Goal: Task Accomplishment & Management: Use online tool/utility

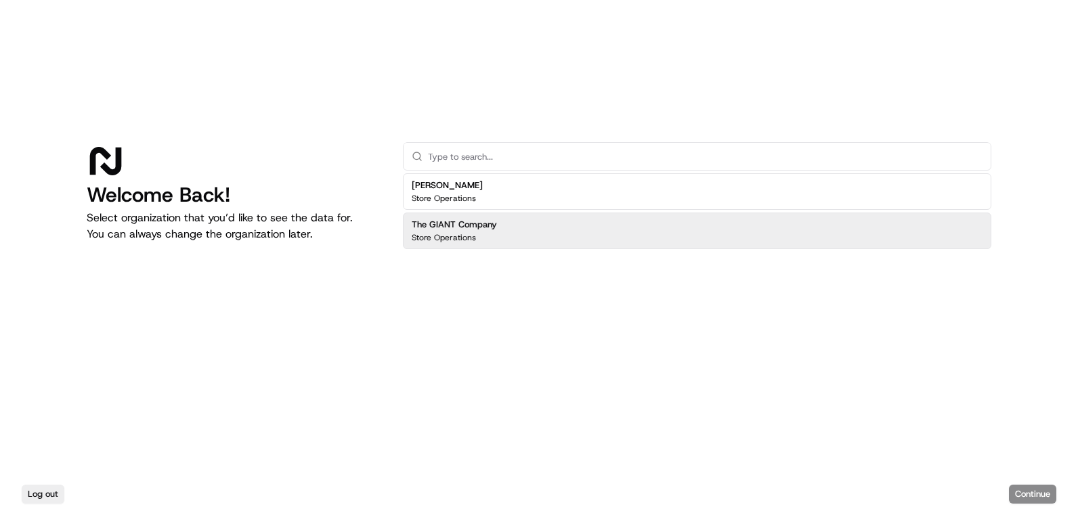
click at [526, 227] on div "The GIANT Company Store Operations" at bounding box center [697, 231] width 589 height 37
click at [1026, 491] on button "Continue" at bounding box center [1032, 494] width 47 height 19
